Goal: Task Accomplishment & Management: Complete application form

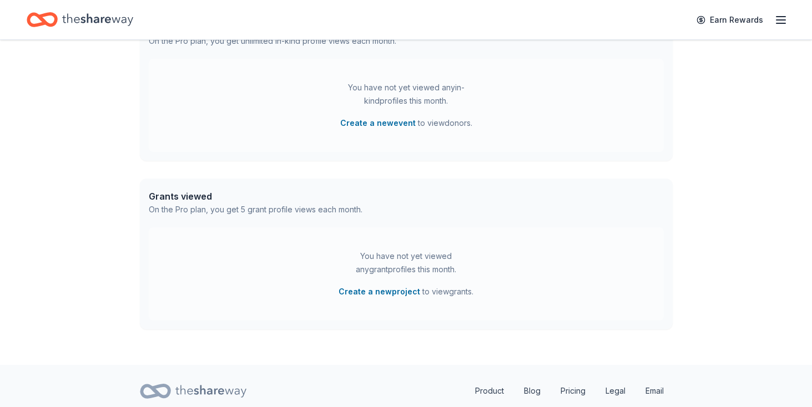
scroll to position [243, 0]
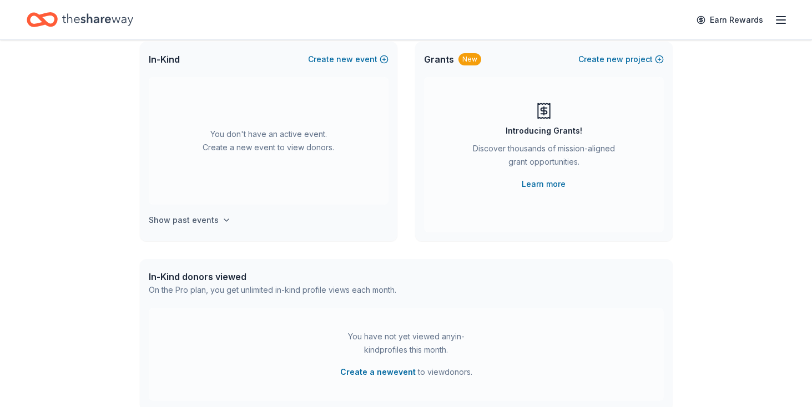
click at [222, 221] on icon "button" at bounding box center [226, 220] width 9 height 9
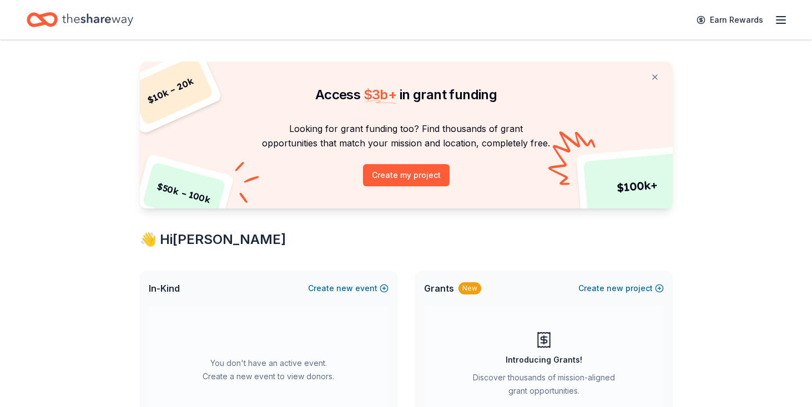
scroll to position [0, 0]
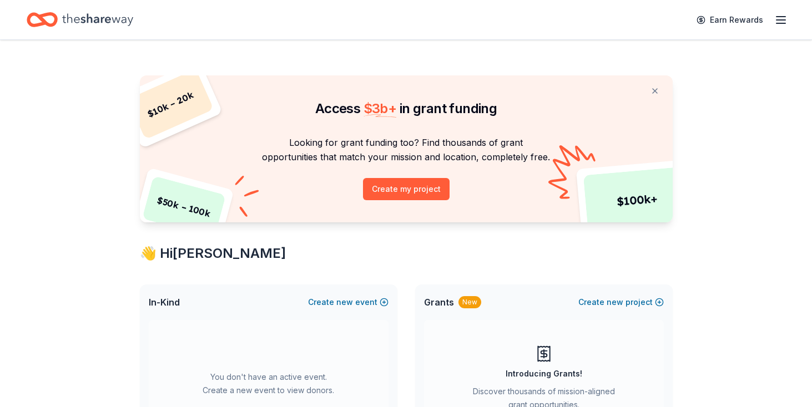
click at [776, 17] on icon "button" at bounding box center [780, 19] width 13 height 13
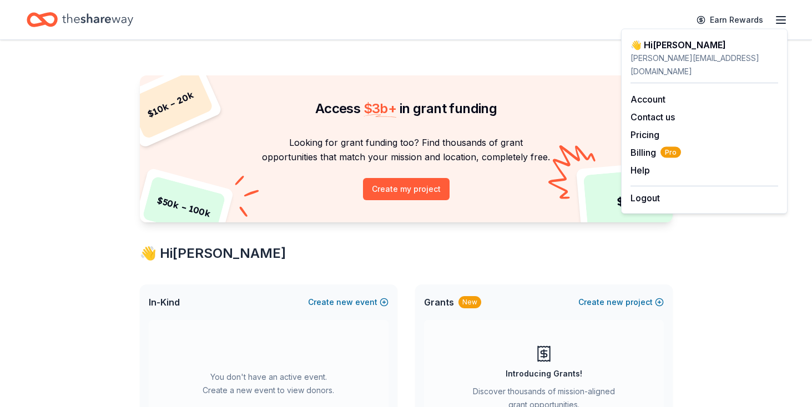
click at [315, 257] on div "👋 Hi Shelly" at bounding box center [406, 254] width 533 height 18
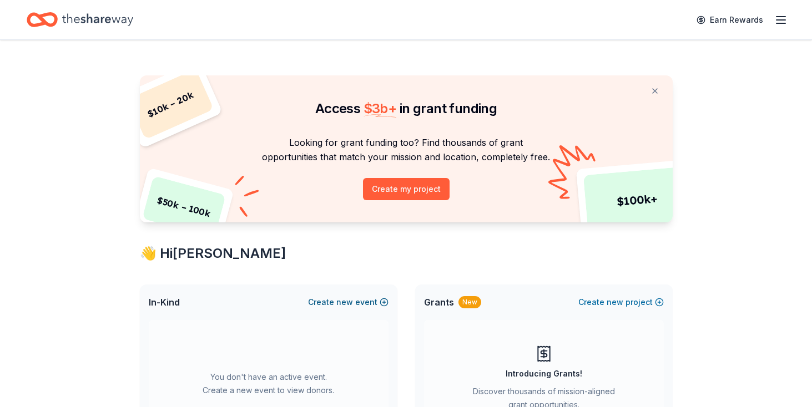
click at [335, 300] on button "Create new event" at bounding box center [348, 302] width 80 height 13
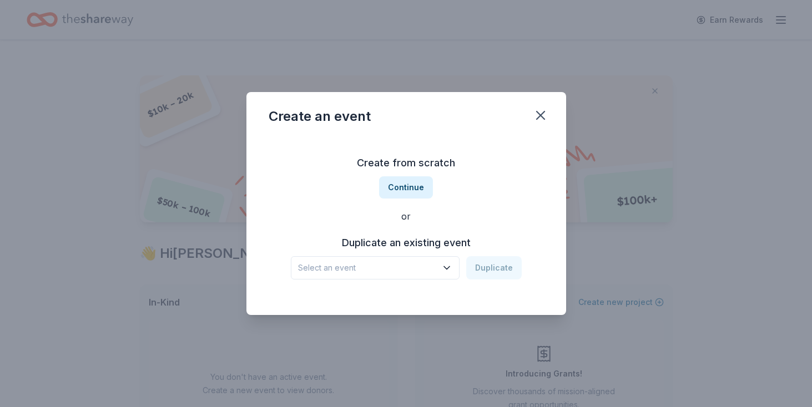
click at [444, 264] on icon "button" at bounding box center [446, 268] width 11 height 11
click at [397, 302] on div "Catcade Prom Mar 01, 2025 · IL" at bounding box center [376, 305] width 165 height 36
click at [496, 266] on button "Duplicate" at bounding box center [494, 267] width 56 height 23
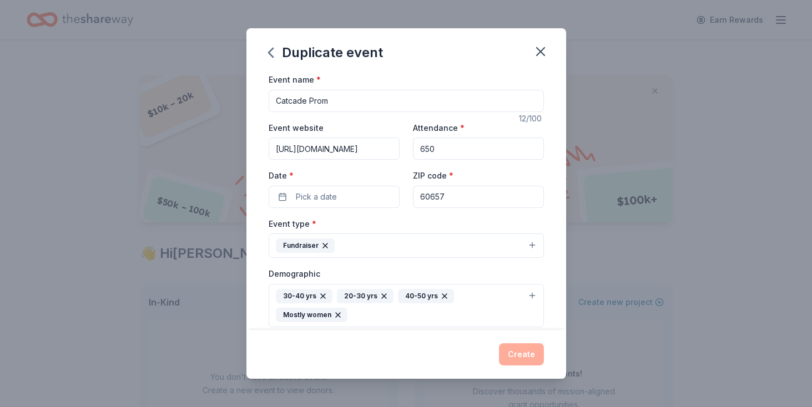
scroll to position [78, 0]
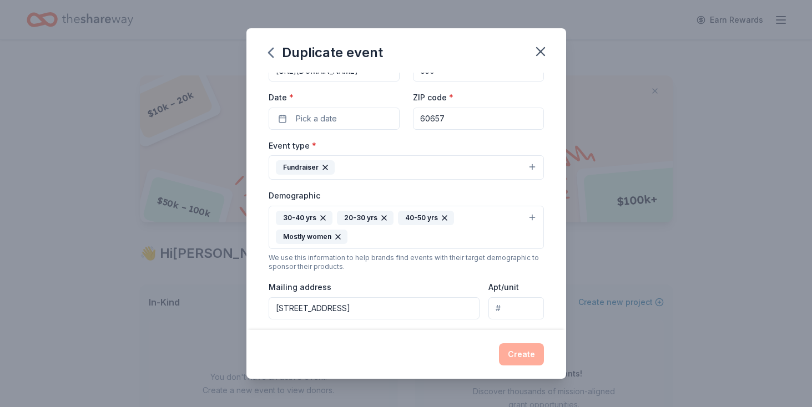
click at [531, 214] on button "30-40 yrs 20-30 yrs 40-50 yrs Mostly women" at bounding box center [406, 227] width 275 height 43
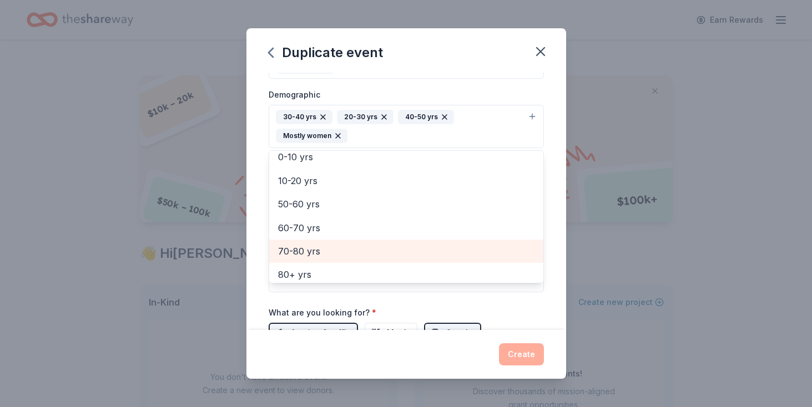
scroll to position [84, 0]
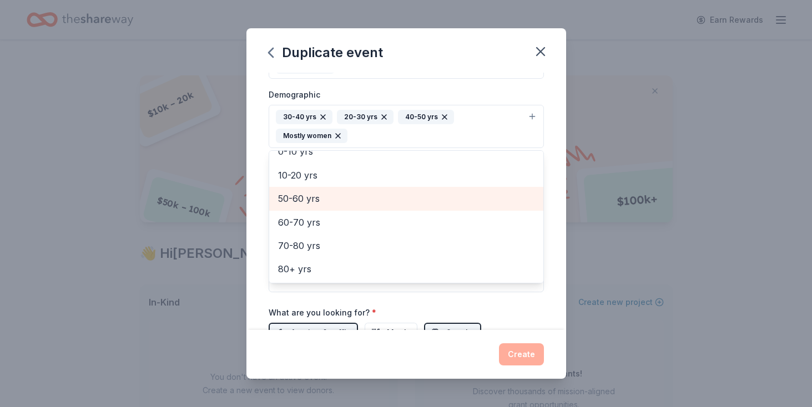
click at [354, 207] on div "50-60 yrs" at bounding box center [406, 198] width 274 height 23
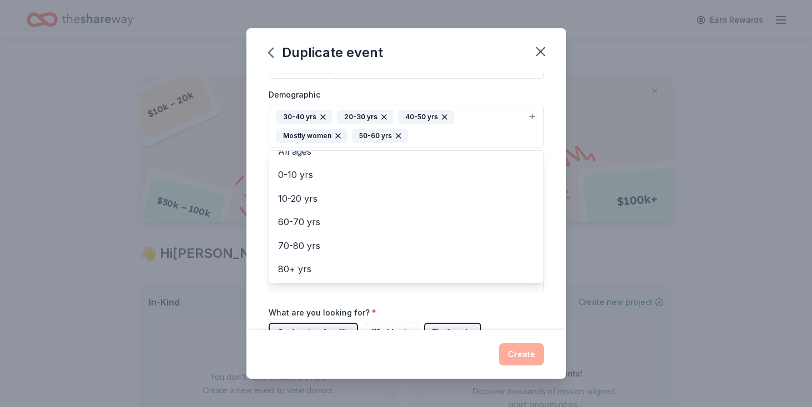
click at [542, 310] on div "Event name * Catcade Prom 12 /100 Event website https://thecatcade.org Attendan…" at bounding box center [406, 160] width 275 height 534
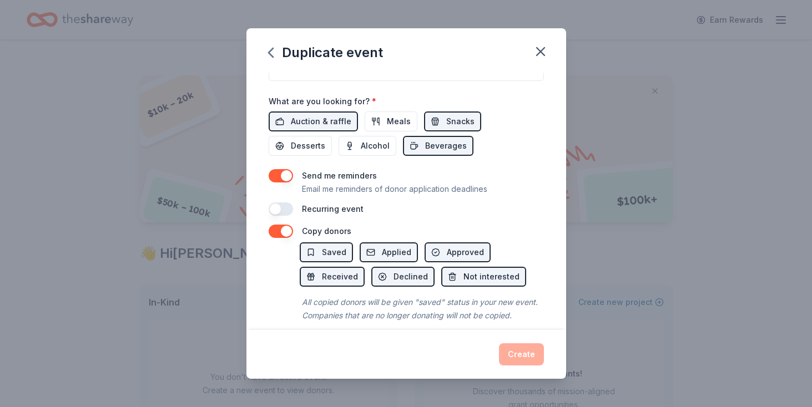
scroll to position [403, 0]
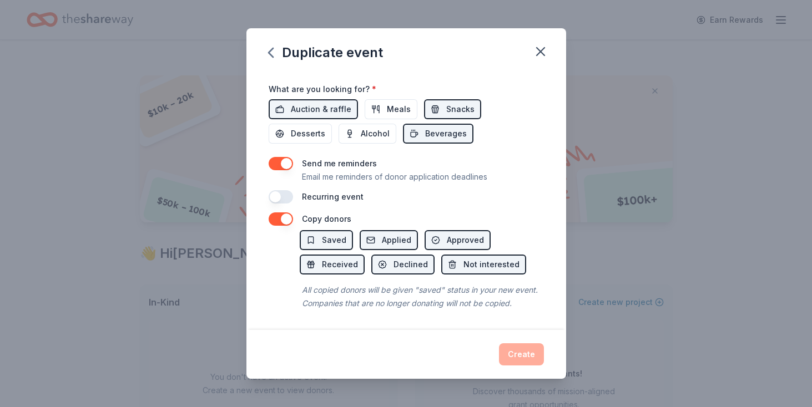
click at [524, 351] on div "Create" at bounding box center [406, 355] width 275 height 22
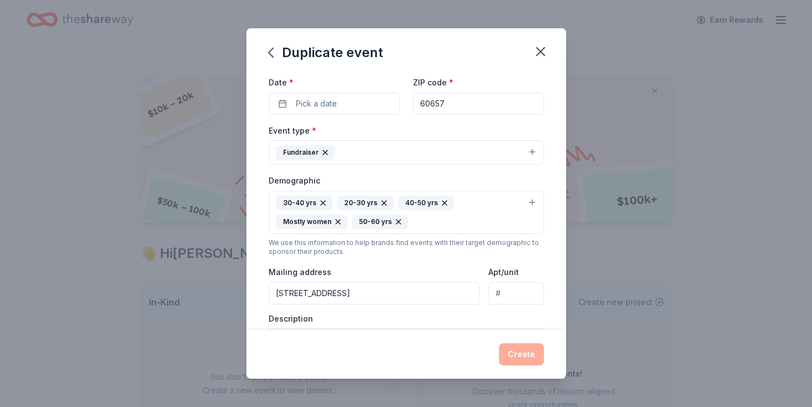
scroll to position [0, 0]
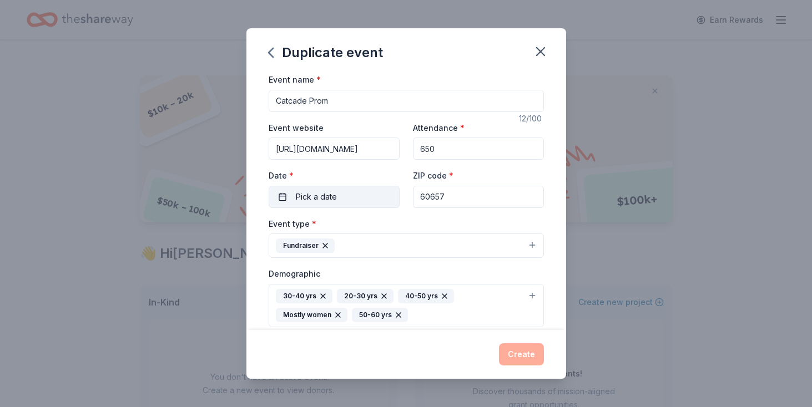
click at [333, 202] on span "Pick a date" at bounding box center [316, 196] width 41 height 13
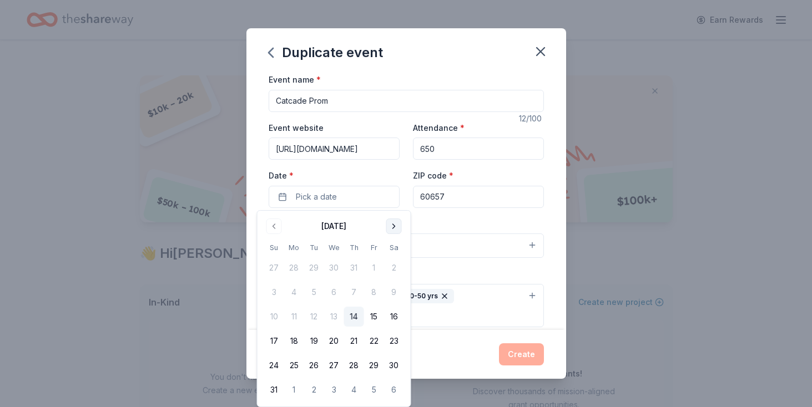
click at [387, 221] on button "Go to next month" at bounding box center [394, 227] width 16 height 16
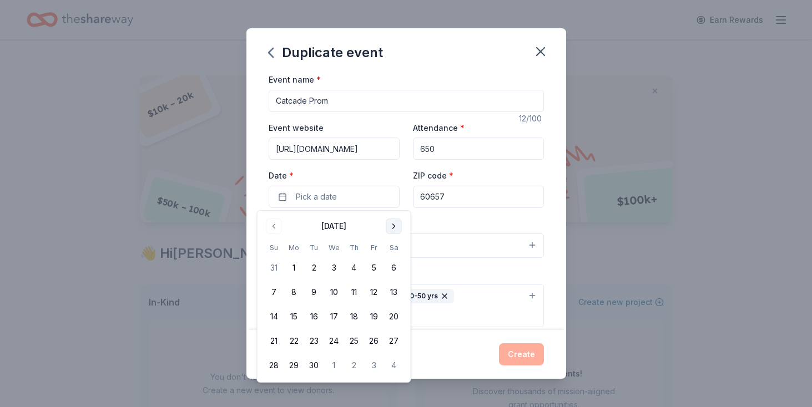
click at [387, 221] on button "Go to next month" at bounding box center [394, 227] width 16 height 16
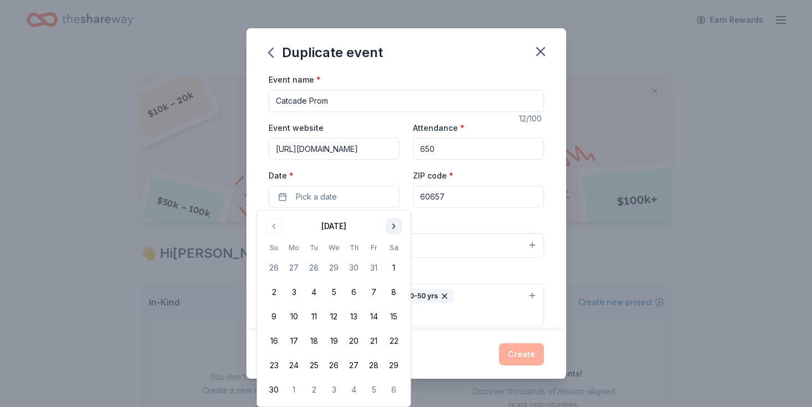
click at [387, 221] on button "Go to next month" at bounding box center [394, 227] width 16 height 16
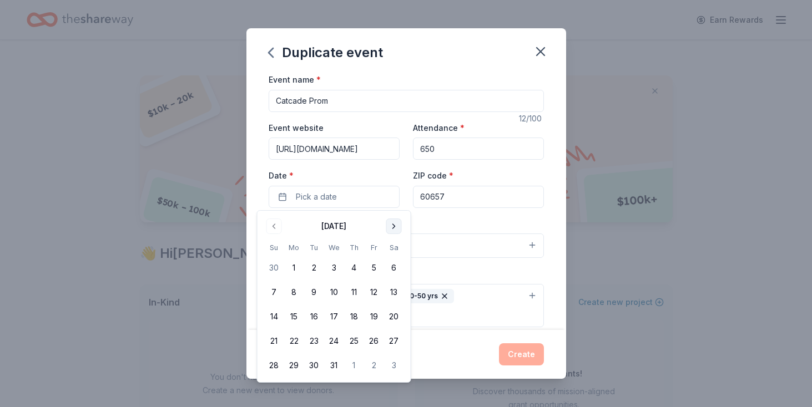
click at [387, 221] on button "Go to next month" at bounding box center [394, 227] width 16 height 16
click at [391, 265] on button "7" at bounding box center [394, 268] width 20 height 20
click at [404, 172] on div "Event website https://thecatcade.org Attendance * 650 Date * 03/07/2026 ZIP cod…" at bounding box center [406, 164] width 275 height 87
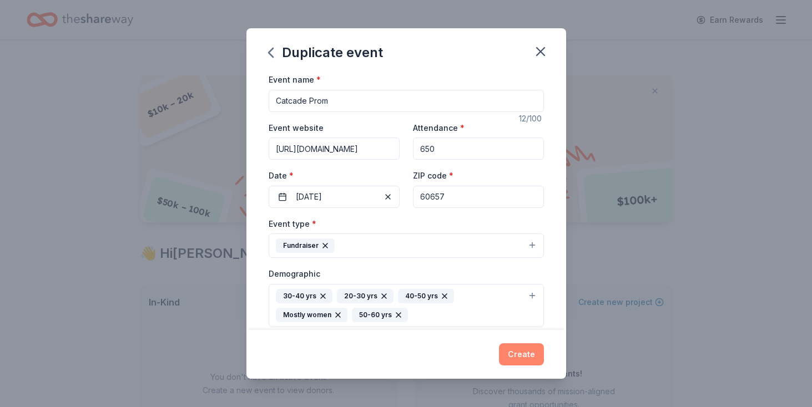
click at [522, 344] on button "Create" at bounding box center [521, 355] width 45 height 22
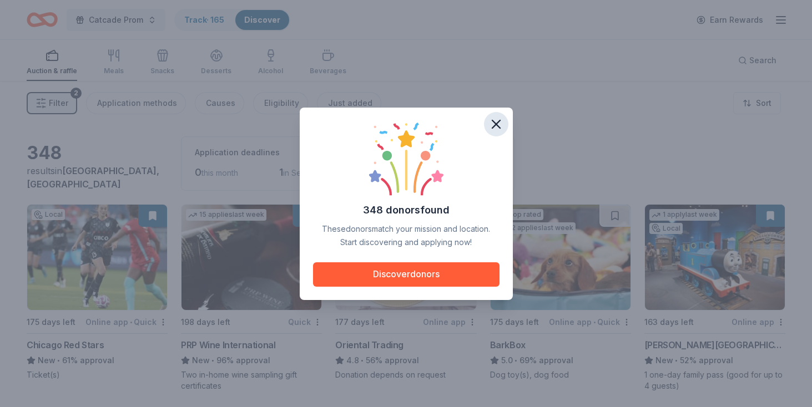
click at [498, 122] on icon "button" at bounding box center [496, 124] width 8 height 8
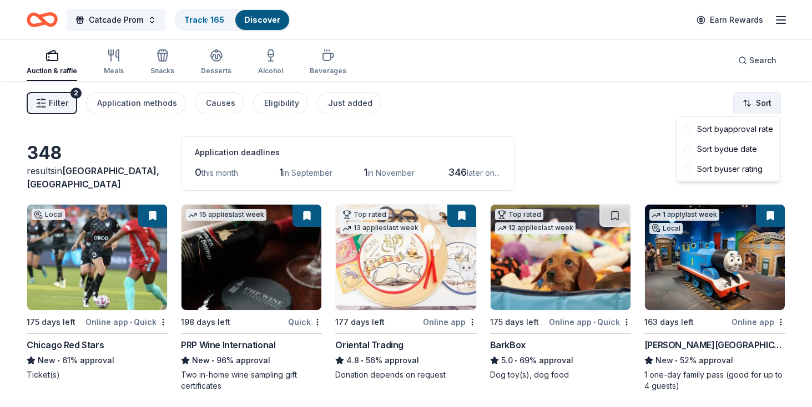
click at [757, 107] on html "Catcade Prom Track · 165 Discover Earn Rewards Auction & raffle Meals Snacks De…" at bounding box center [406, 203] width 812 height 407
click at [735, 155] on div "Sort by due date" at bounding box center [728, 149] width 98 height 20
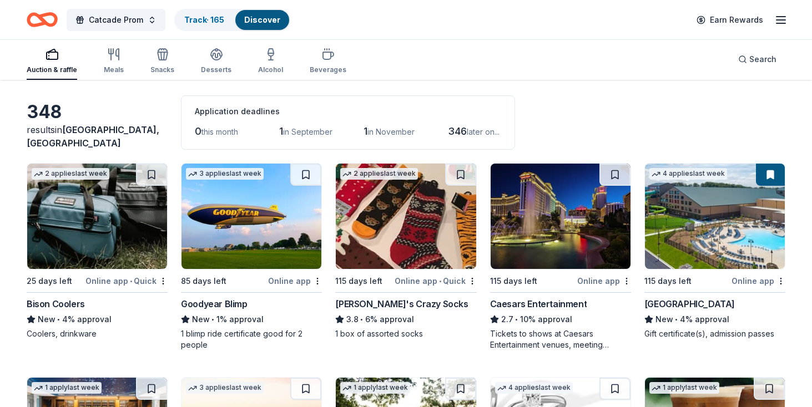
scroll to position [54, 0]
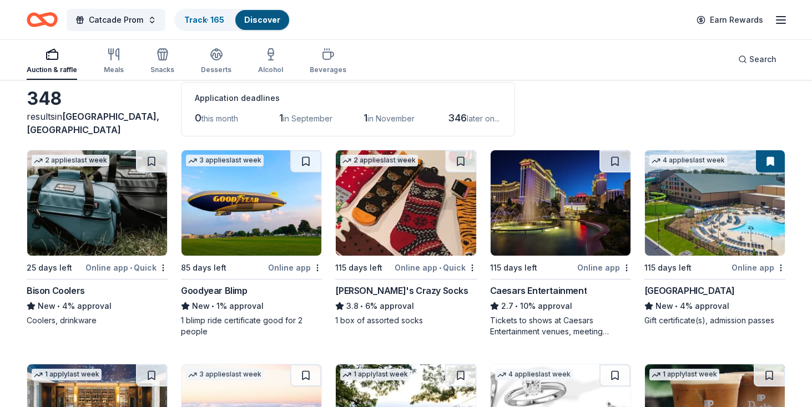
click at [97, 223] on img at bounding box center [97, 202] width 140 height 105
click at [152, 163] on button at bounding box center [151, 161] width 31 height 22
click at [155, 160] on button at bounding box center [152, 161] width 29 height 22
click at [245, 204] on img at bounding box center [252, 202] width 140 height 105
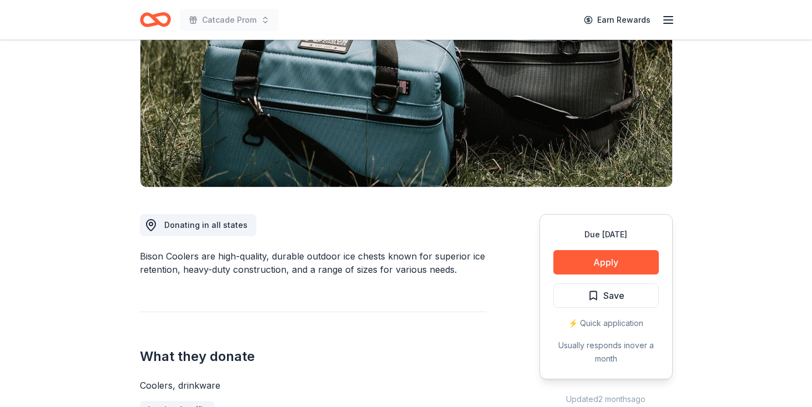
scroll to position [234, 0]
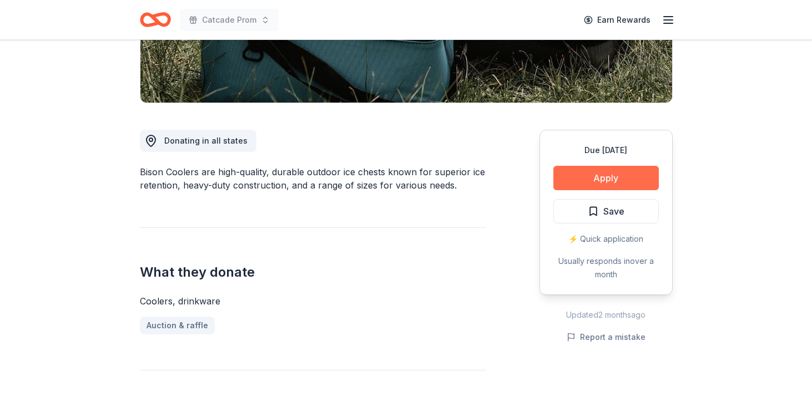
click at [589, 175] on button "Apply" at bounding box center [605, 178] width 105 height 24
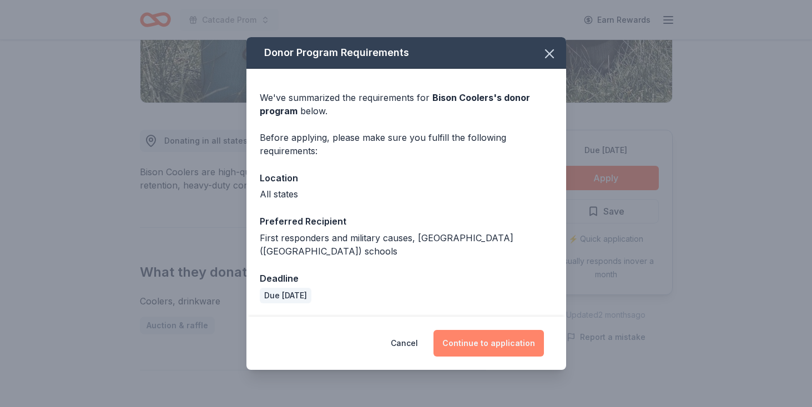
click at [486, 339] on button "Continue to application" at bounding box center [489, 343] width 110 height 27
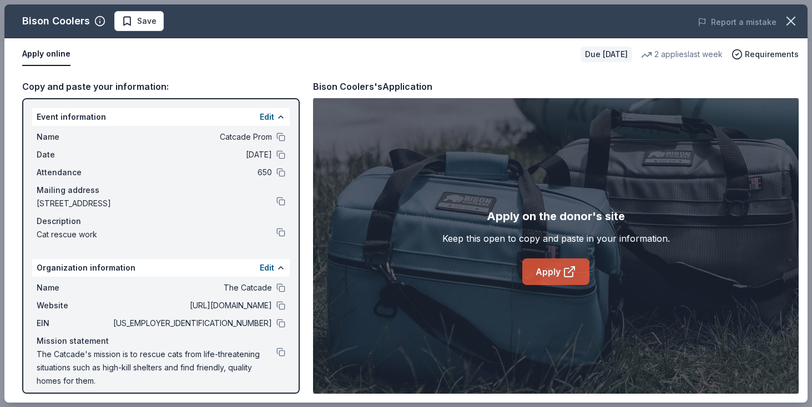
click at [558, 279] on link "Apply" at bounding box center [555, 272] width 67 height 27
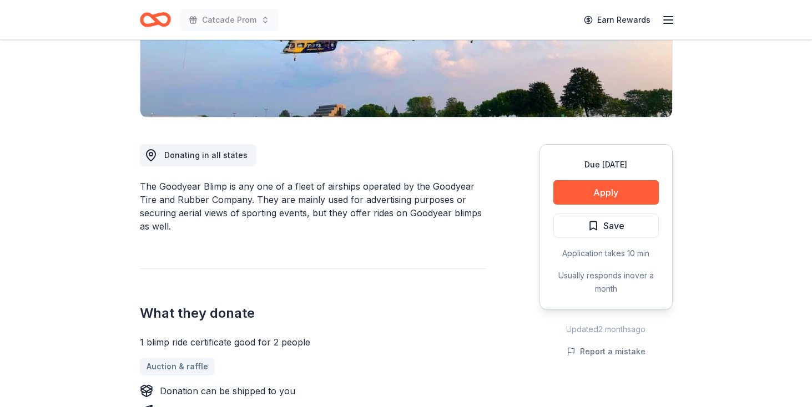
scroll to position [215, 0]
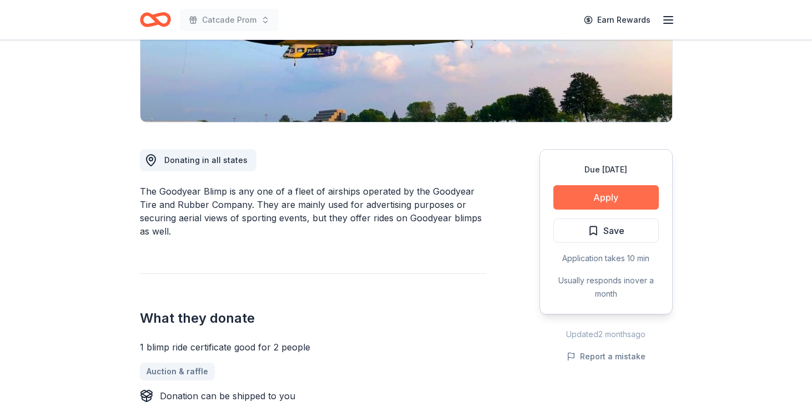
click at [587, 194] on button "Apply" at bounding box center [605, 197] width 105 height 24
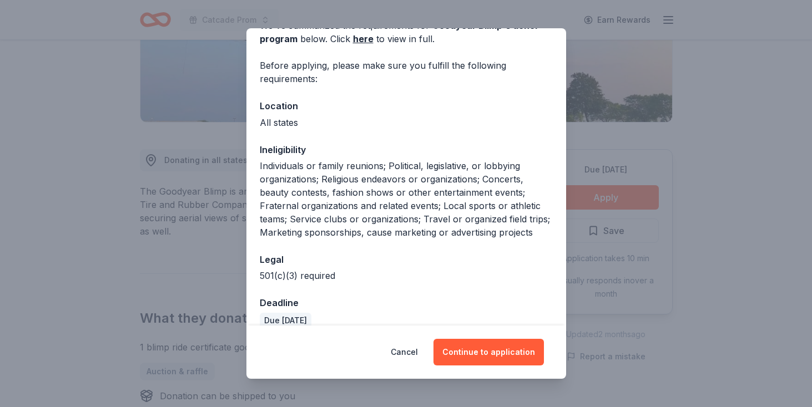
scroll to position [79, 0]
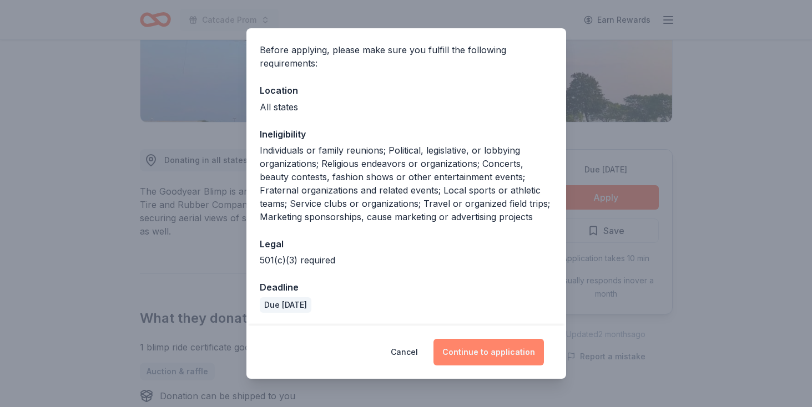
click at [479, 352] on button "Continue to application" at bounding box center [489, 352] width 110 height 27
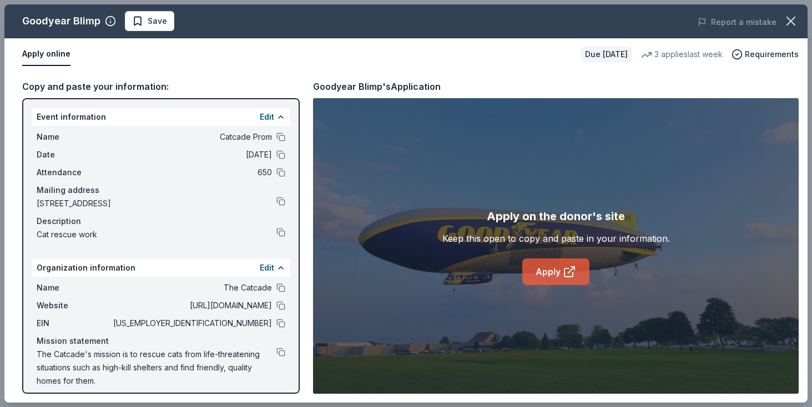
click at [546, 278] on link "Apply" at bounding box center [555, 272] width 67 height 27
